Goal: Task Accomplishment & Management: Use online tool/utility

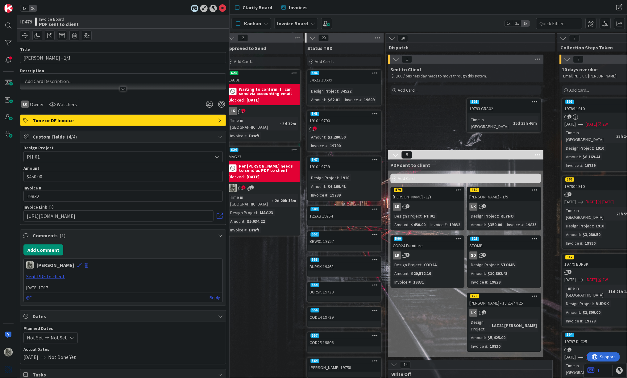
scroll to position [0, 335]
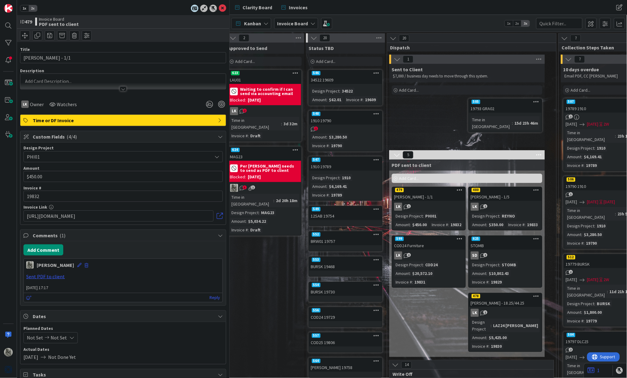
click at [501, 105] on div "19793 GRA02" at bounding box center [505, 109] width 73 height 8
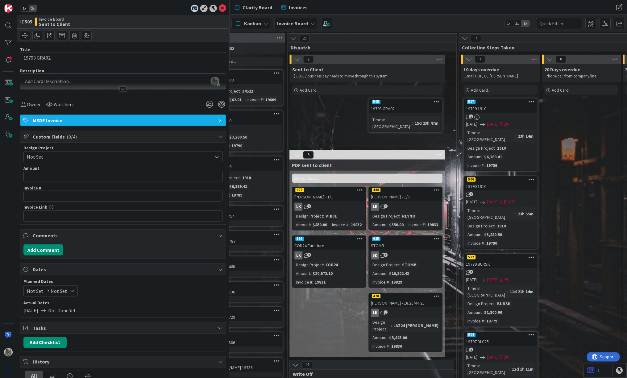
scroll to position [0, 334]
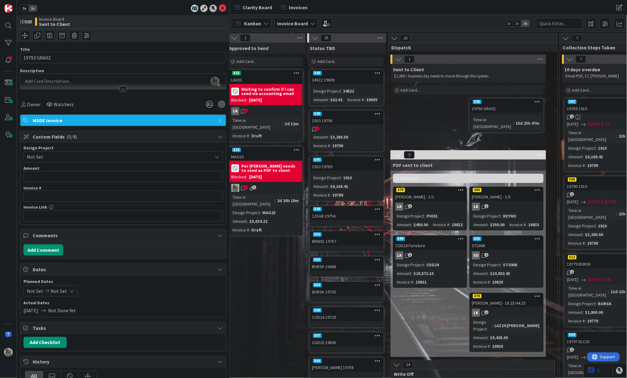
click at [519, 102] on div "505" at bounding box center [506, 102] width 73 height 6
click at [107, 156] on span "Not Set" at bounding box center [118, 156] width 182 height 9
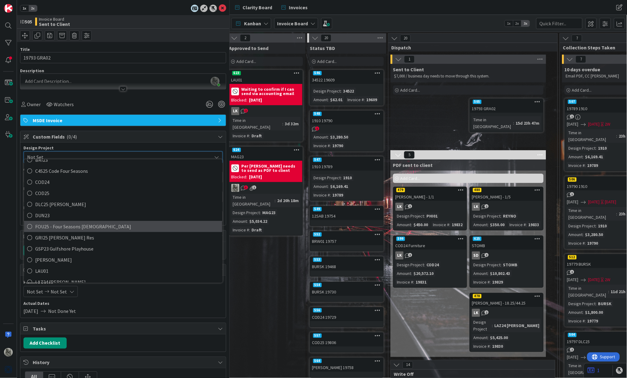
scroll to position [75, 0]
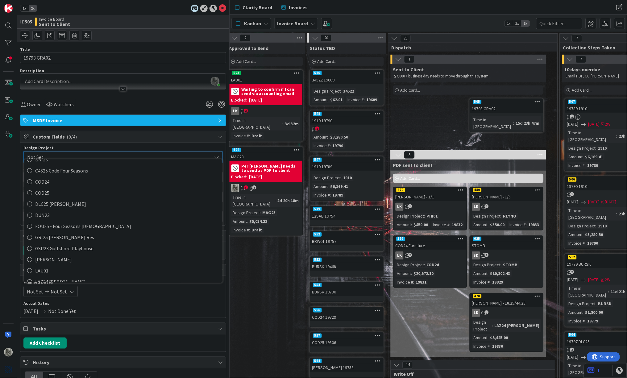
click at [122, 145] on div "Design Project Not Set Not Set 1910 34522 ART01 BACSK BURSK BRI23 C4S25 Code Fo…" at bounding box center [123, 184] width 206 height 83
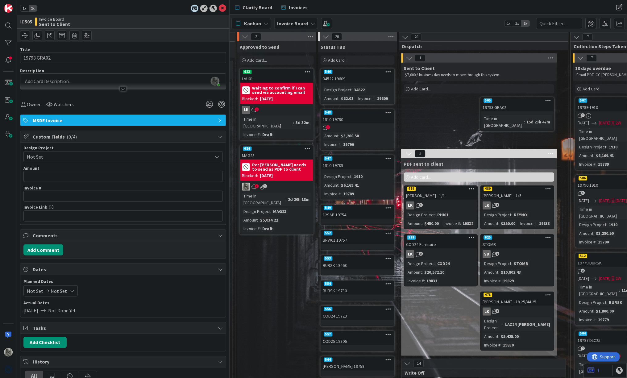
scroll to position [3, 320]
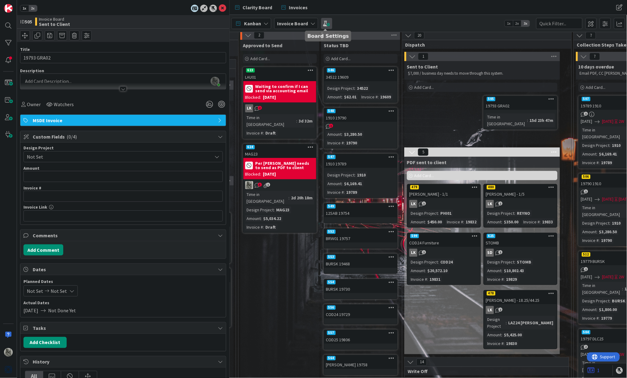
click at [326, 23] on span at bounding box center [326, 23] width 11 height 11
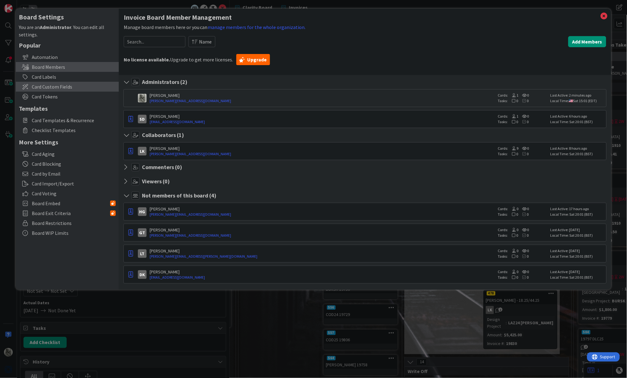
click at [48, 85] on span "Card Custom Fields" at bounding box center [74, 86] width 84 height 7
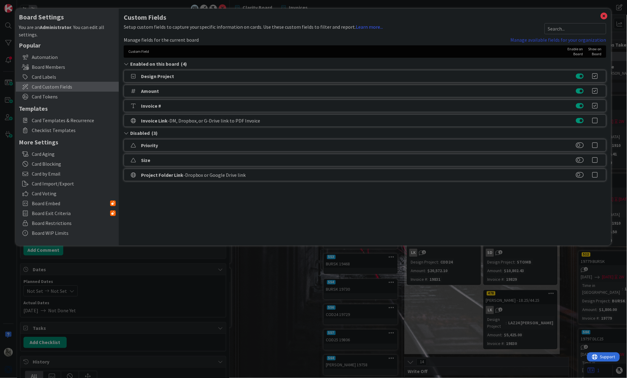
click at [545, 39] on link "Manage available fields for your organization" at bounding box center [559, 39] width 96 height 7
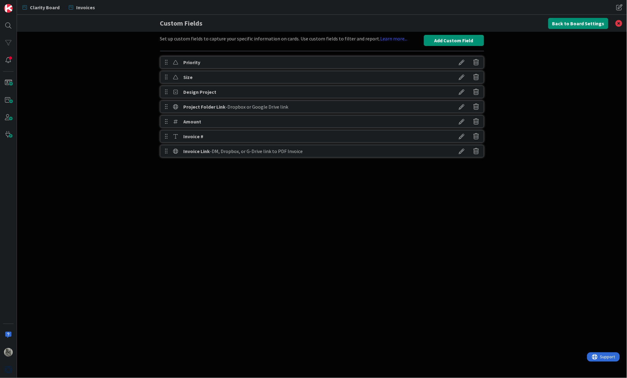
click at [464, 92] on icon at bounding box center [461, 92] width 17 height 10
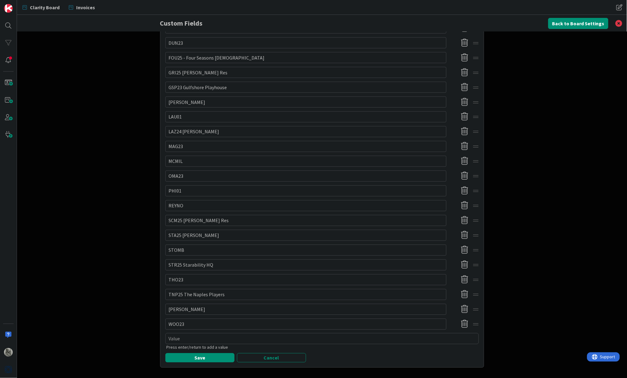
scroll to position [254, 0]
click at [234, 334] on textarea at bounding box center [322, 339] width 314 height 11
type textarea "x"
type textarea "G"
type textarea "x"
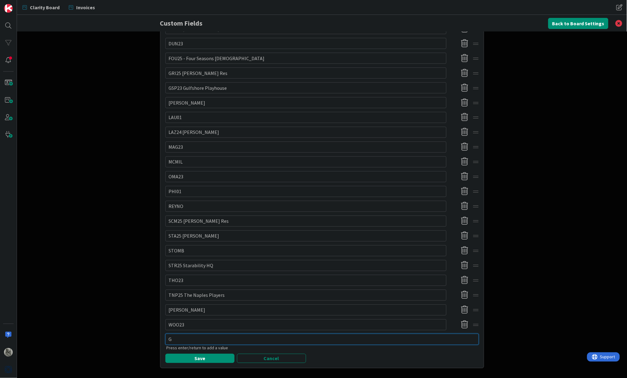
type textarea "GR"
type textarea "x"
type textarea "GRA"
type textarea "x"
type textarea "GRA0"
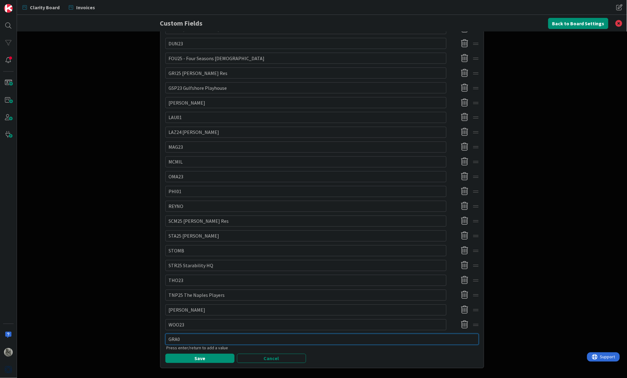
type textarea "x"
type textarea "GRA02"
type textarea "x"
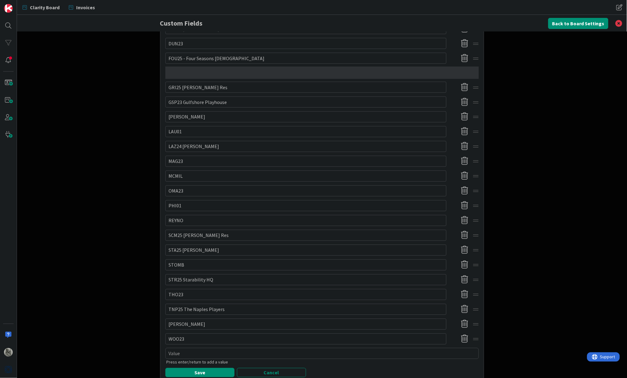
type textarea "x"
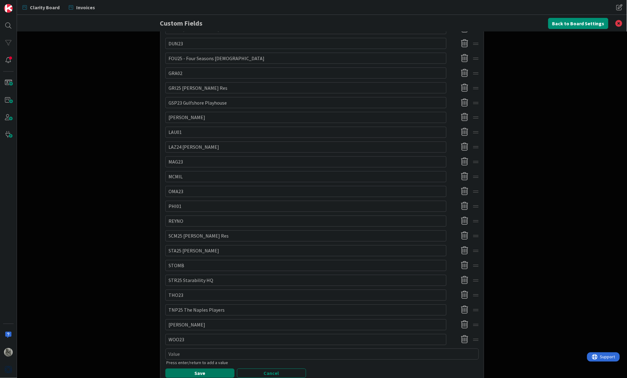
click at [198, 369] on button "Save" at bounding box center [199, 373] width 69 height 9
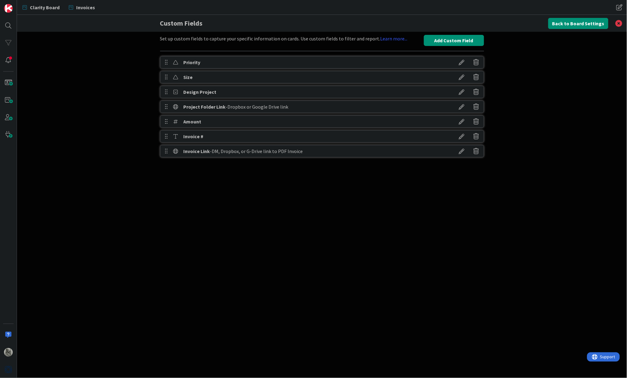
scroll to position [0, 0]
click at [591, 22] on button "Back to Board Settings" at bounding box center [578, 23] width 60 height 11
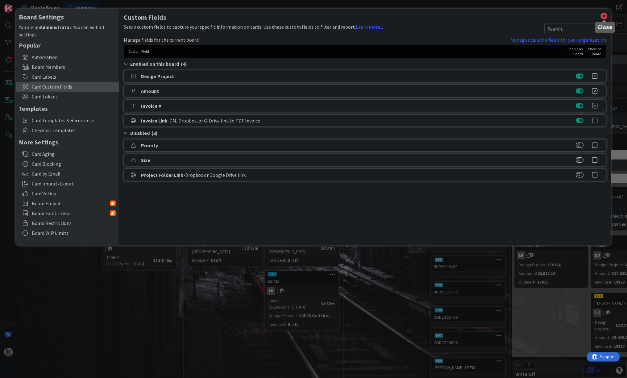
click at [604, 15] on icon at bounding box center [604, 16] width 8 height 9
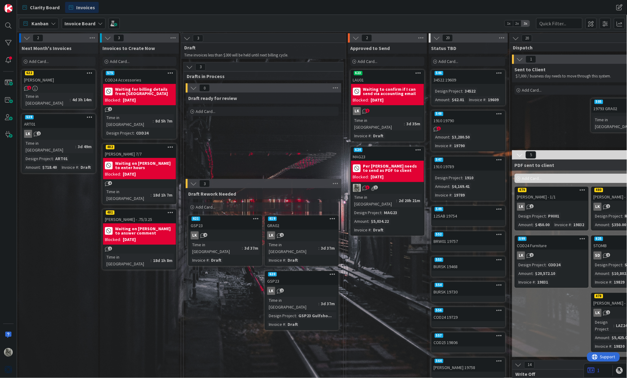
click at [608, 105] on div "19793 GRA02" at bounding box center [628, 109] width 73 height 8
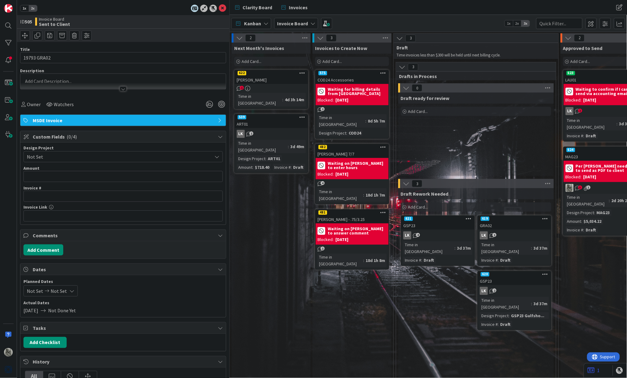
click at [114, 156] on span "Not Set" at bounding box center [118, 156] width 182 height 9
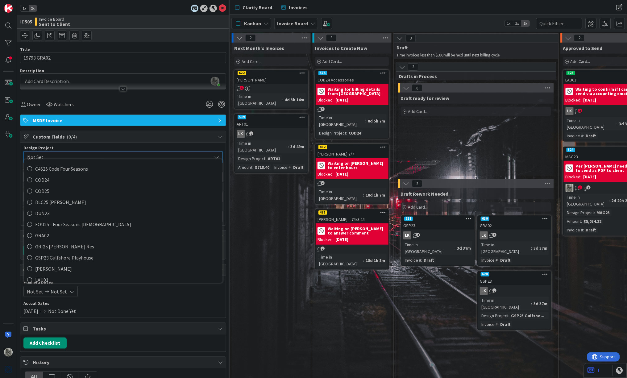
scroll to position [80, 0]
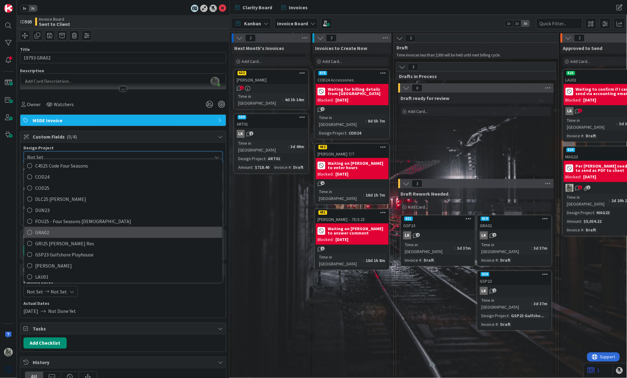
click at [82, 228] on span "GRA02" at bounding box center [127, 232] width 184 height 9
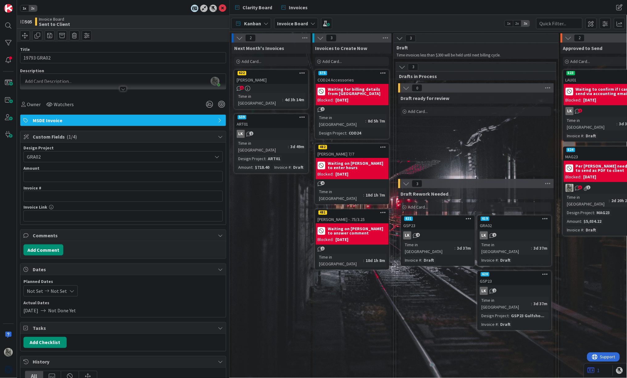
click at [274, 247] on div "Next Month's Invoices Add Card... 622 [PERSON_NAME] 1 Time in Column : 4d 3h 14…" at bounding box center [271, 368] width 79 height 650
click at [307, 24] on div "Invoice Board" at bounding box center [296, 23] width 44 height 11
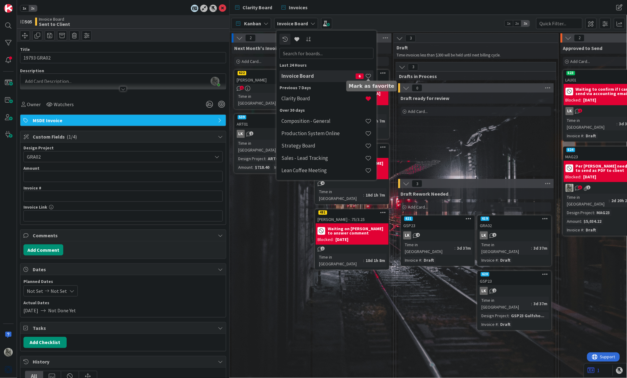
click at [368, 73] on span at bounding box center [368, 76] width 6 height 6
